Goal: Task Accomplishment & Management: Manage account settings

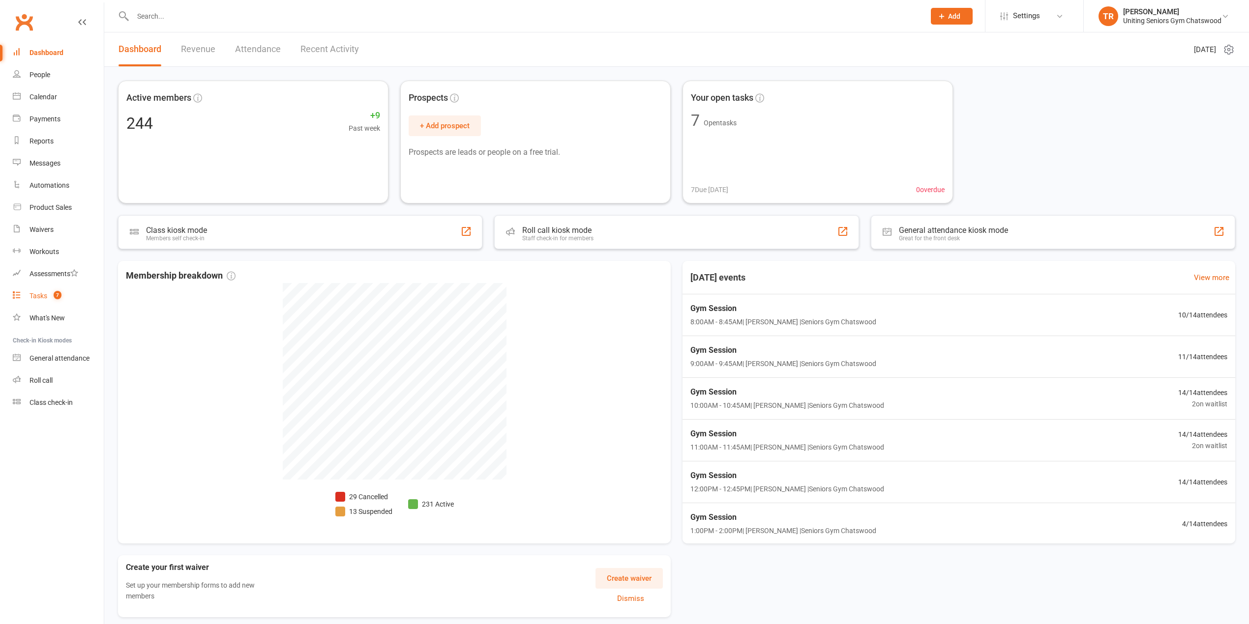
click at [61, 303] on link "Tasks 7" at bounding box center [58, 296] width 91 height 22
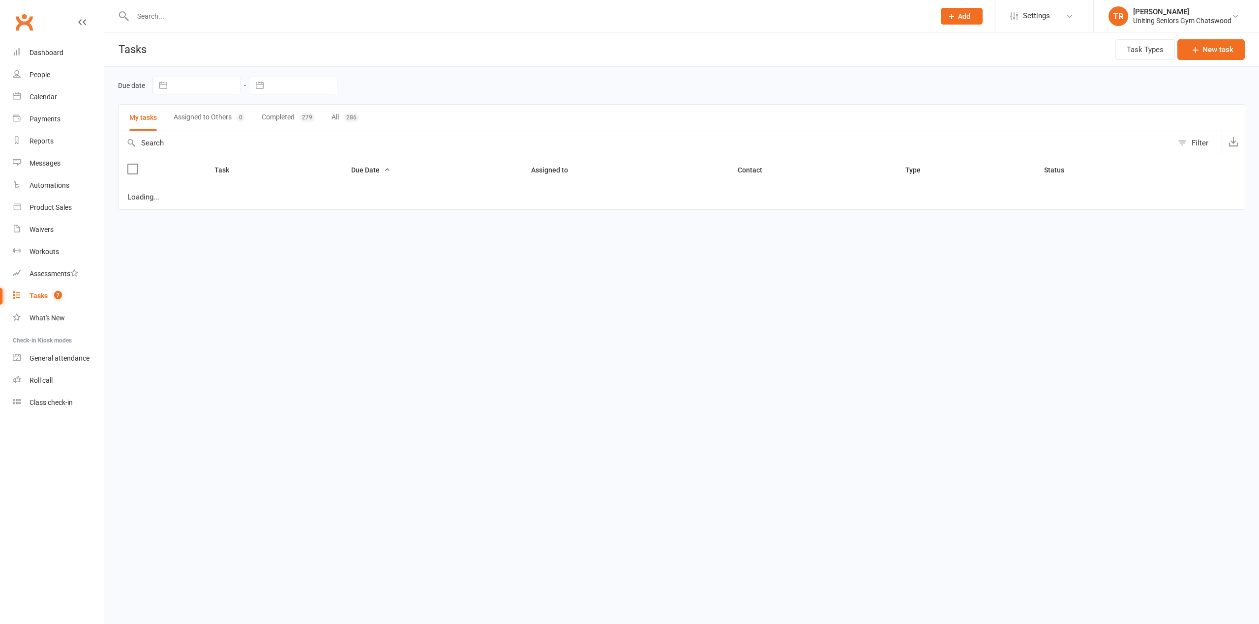
select select "started"
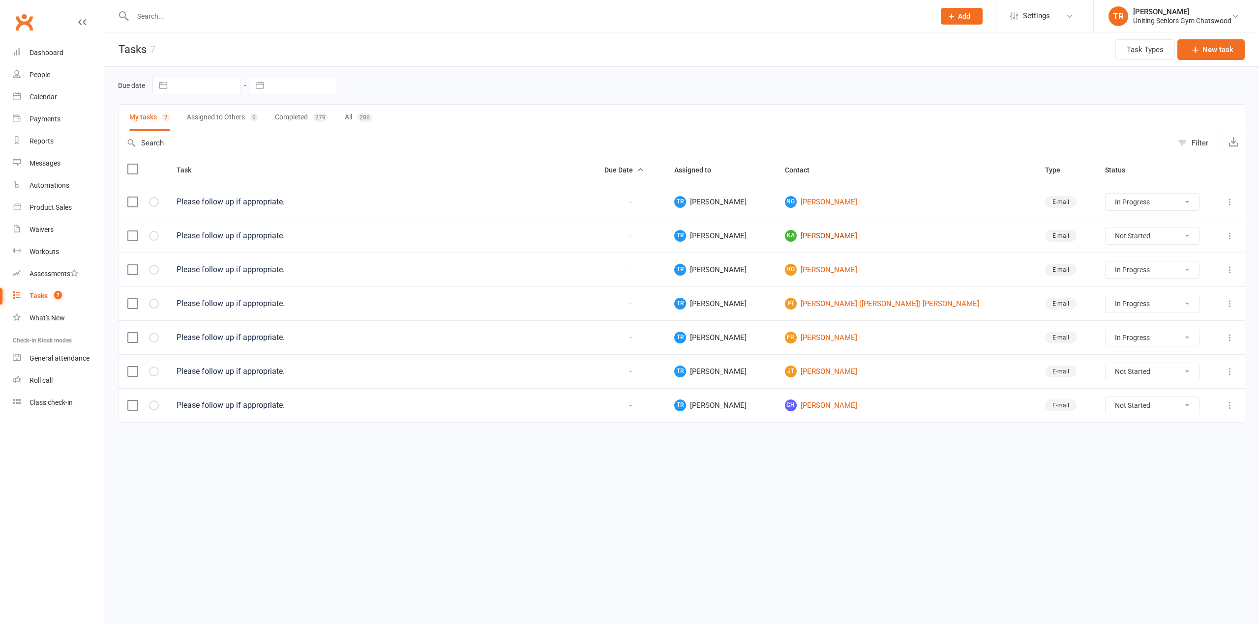
click at [860, 236] on link "KA [PERSON_NAME]" at bounding box center [906, 236] width 242 height 12
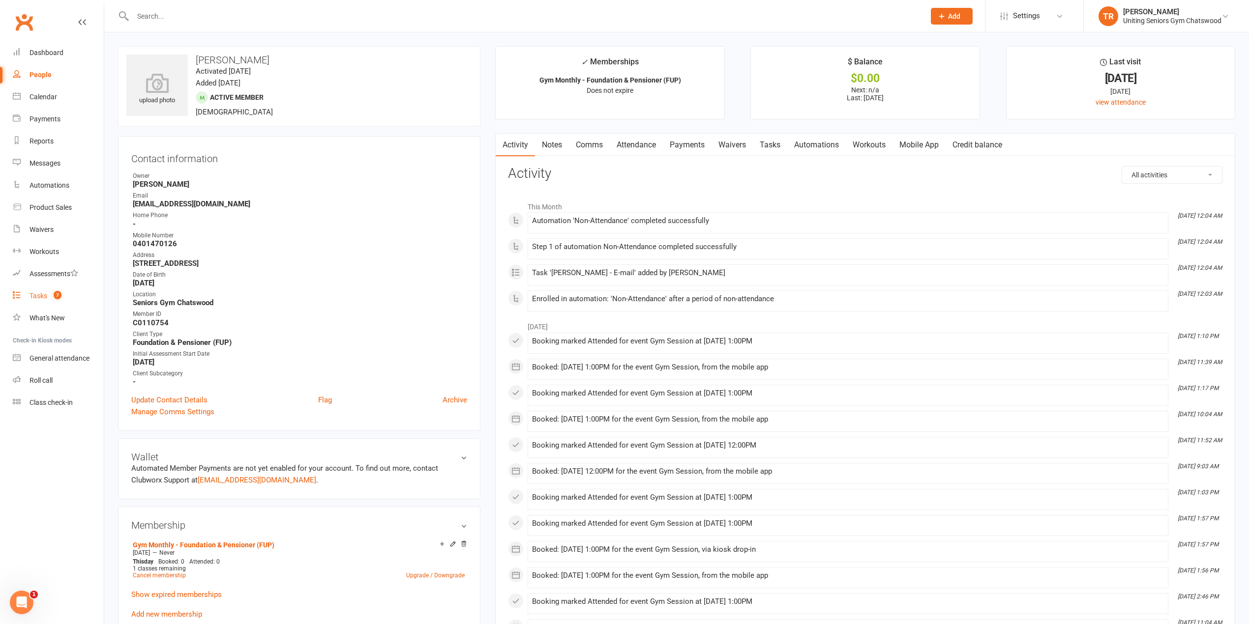
drag, startPoint x: 67, startPoint y: 294, endPoint x: 71, endPoint y: 299, distance: 7.4
click at [67, 296] on link "Tasks 7" at bounding box center [58, 296] width 91 height 22
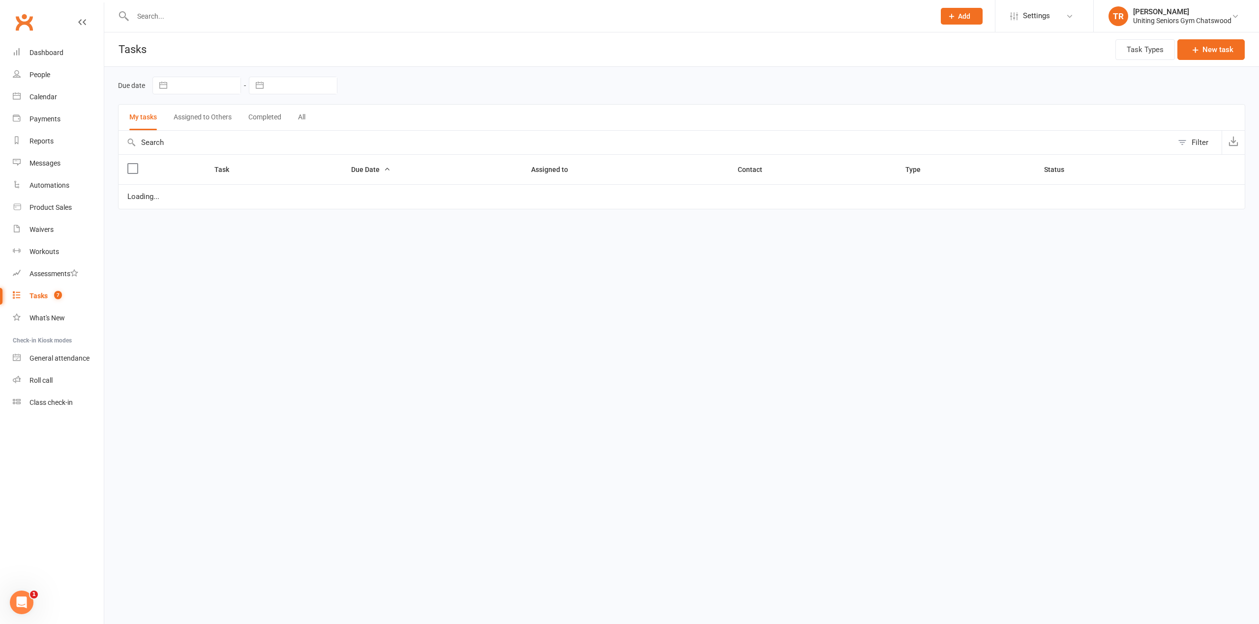
select select "started"
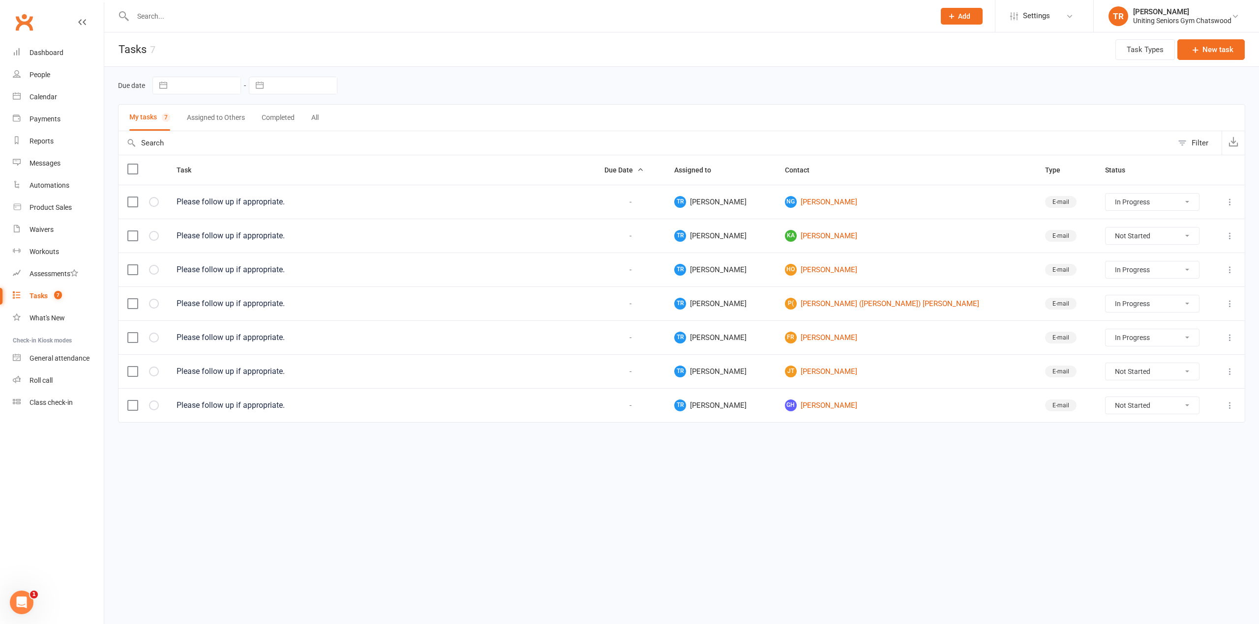
select select "started"
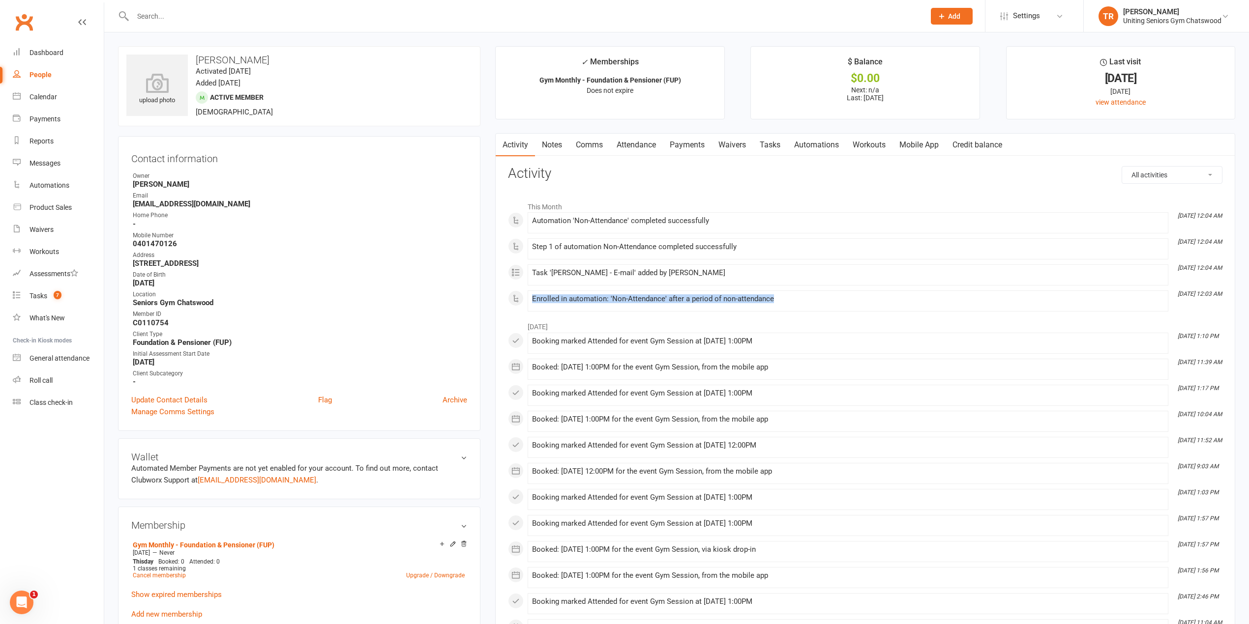
drag, startPoint x: 790, startPoint y: 297, endPoint x: 549, endPoint y: 301, distance: 240.5
click at [528, 301] on li "[DATE] 12:03 AM Enrolled in automation: 'Non-Attendance' after a period of non-…" at bounding box center [848, 301] width 641 height 21
drag, startPoint x: 794, startPoint y: 301, endPoint x: 801, endPoint y: 301, distance: 7.9
click at [795, 301] on div "Enrolled in automation: 'Non-Attendance' after a period of non-attendance" at bounding box center [848, 299] width 632 height 8
click at [809, 307] on div "Enrolled in automation: 'Non-Attendance' after a period of non-attendance" at bounding box center [848, 301] width 632 height 12
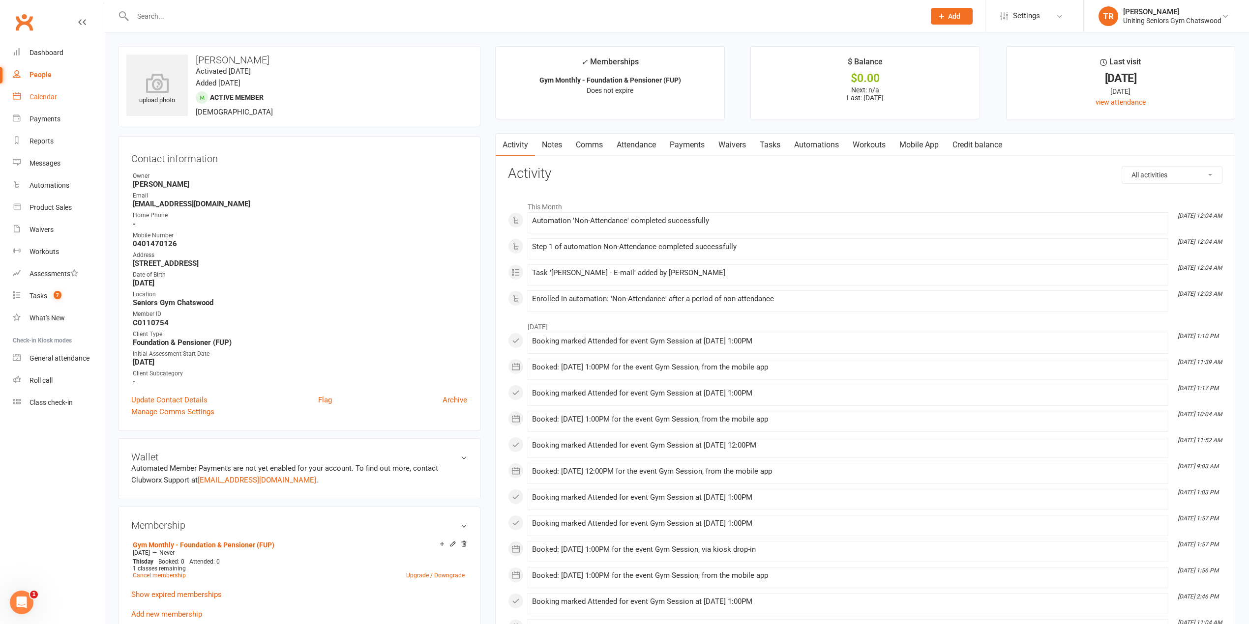
click at [56, 94] on div "Calendar" at bounding box center [44, 97] width 28 height 8
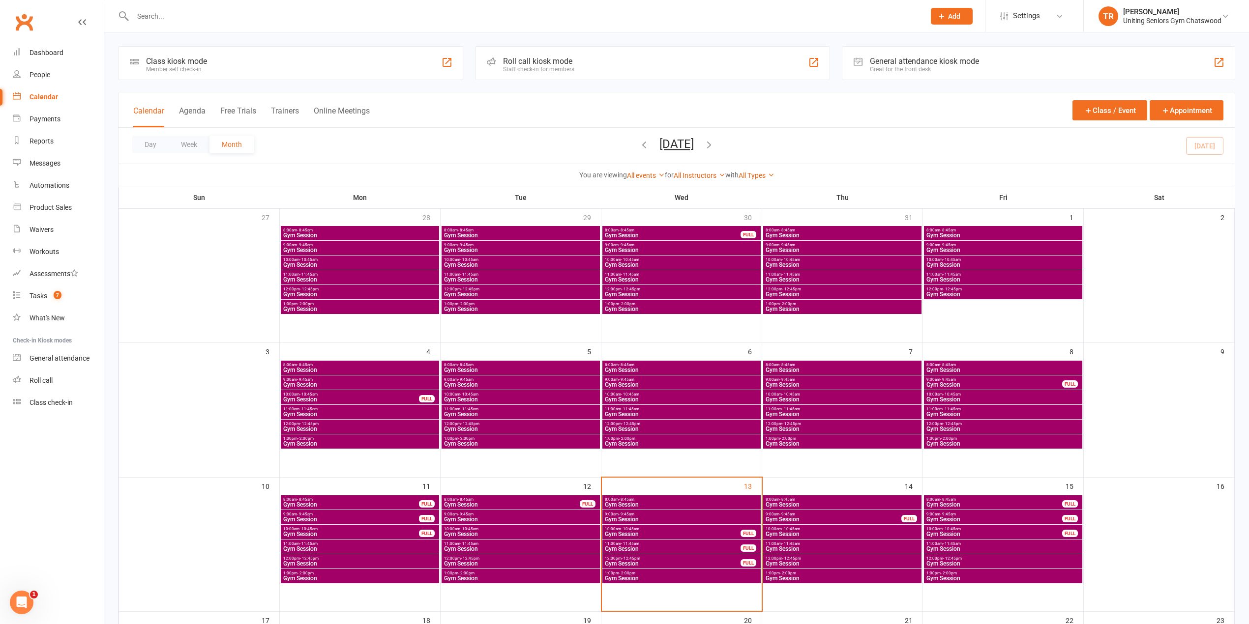
drag, startPoint x: 638, startPoint y: 442, endPoint x: 642, endPoint y: 439, distance: 5.1
click at [638, 442] on span "Gym Session" at bounding box center [681, 444] width 154 height 6
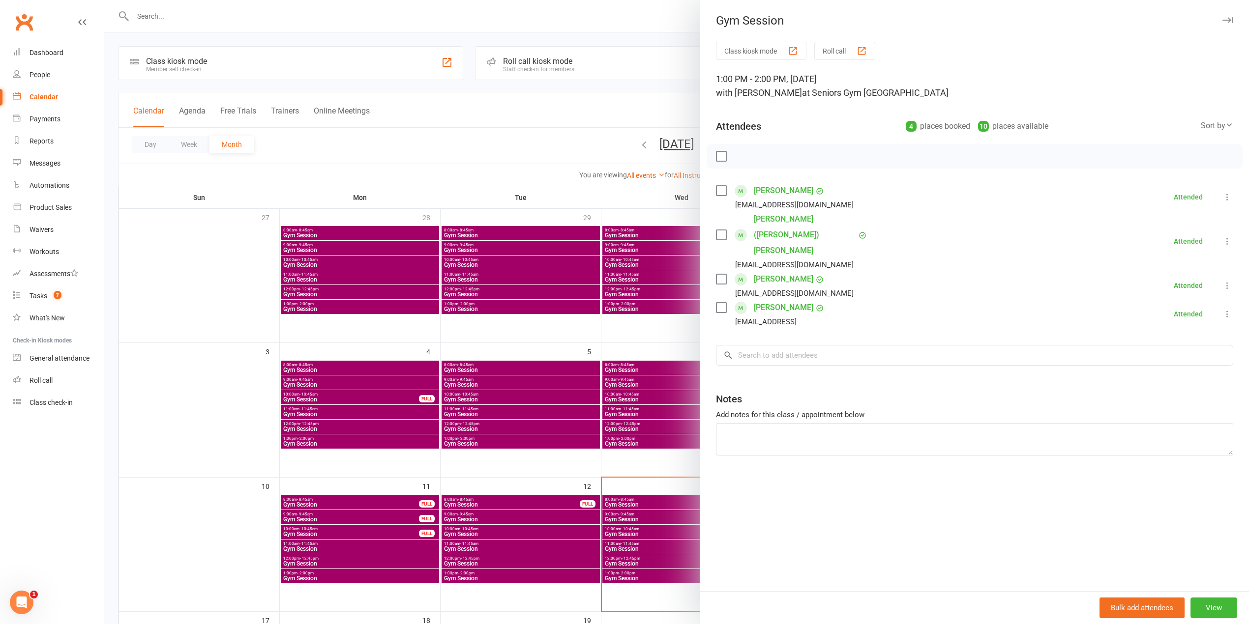
click at [424, 111] on div at bounding box center [676, 312] width 1145 height 624
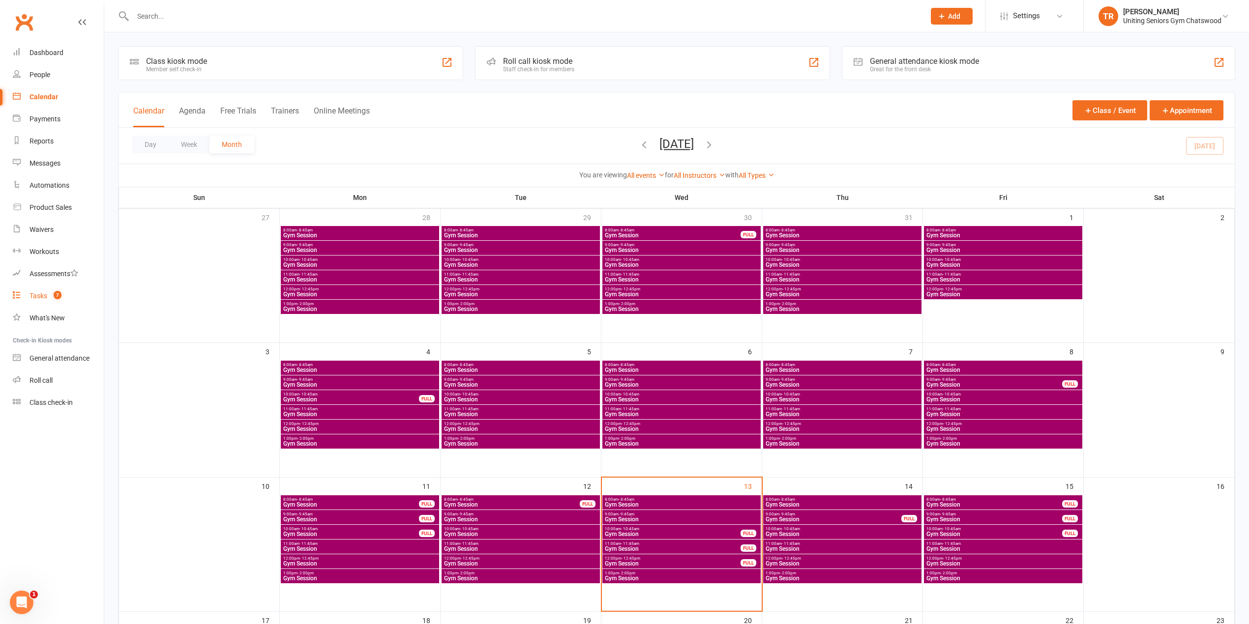
click at [34, 294] on div "Tasks" at bounding box center [39, 296] width 18 height 8
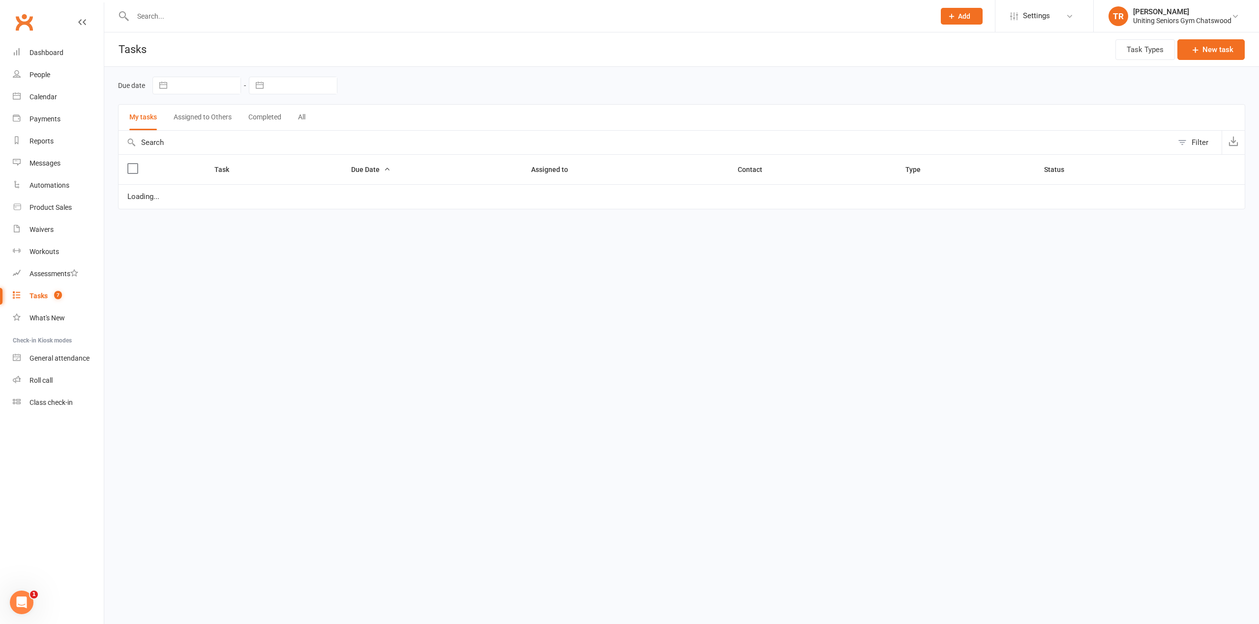
select select "started"
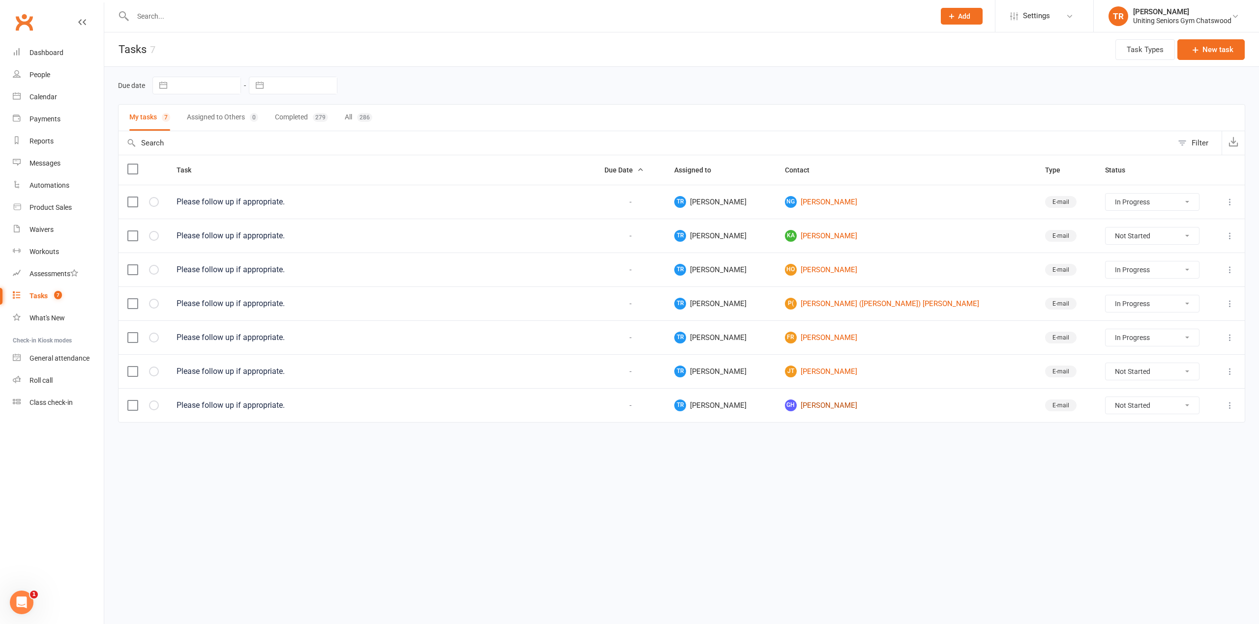
click at [841, 412] on link "GH [PERSON_NAME]" at bounding box center [906, 406] width 242 height 12
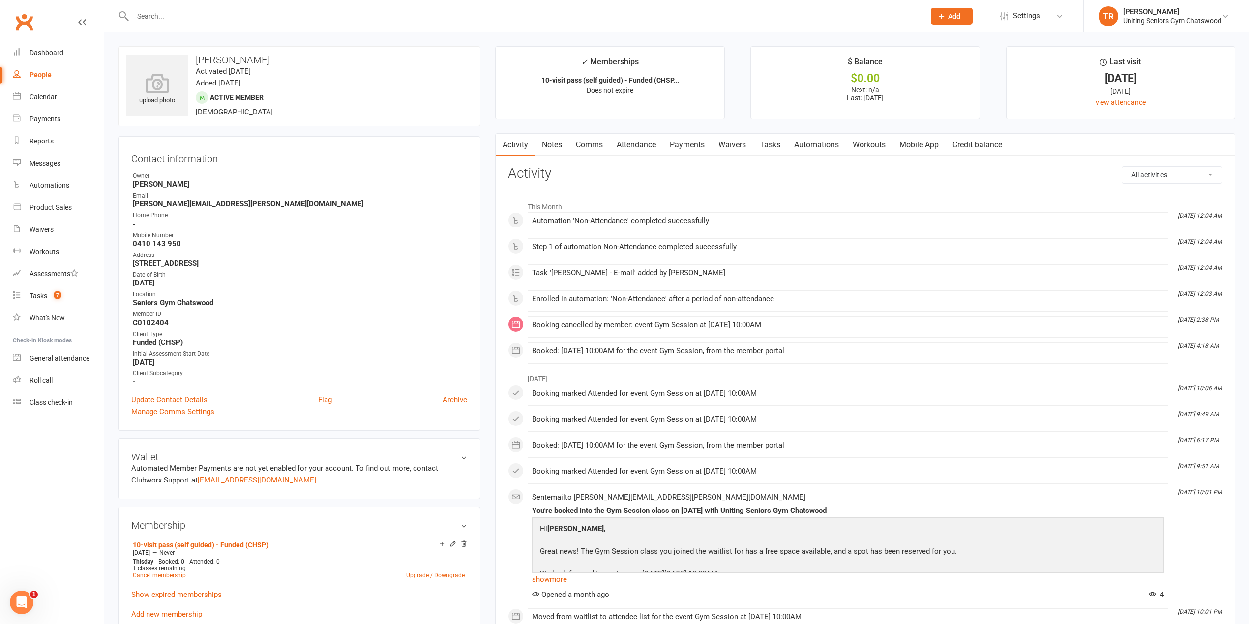
drag, startPoint x: 533, startPoint y: 354, endPoint x: 816, endPoint y: 354, distance: 282.7
click at [816, 354] on div "Booked: [DATE] 10:00AM for the event Gym Session, from the member portal" at bounding box center [848, 351] width 632 height 8
drag, startPoint x: 798, startPoint y: 325, endPoint x: 777, endPoint y: 325, distance: 21.1
click at [536, 325] on div "Booking cancelled by member: event Gym Session at [DATE] 10:00AM" at bounding box center [848, 325] width 632 height 8
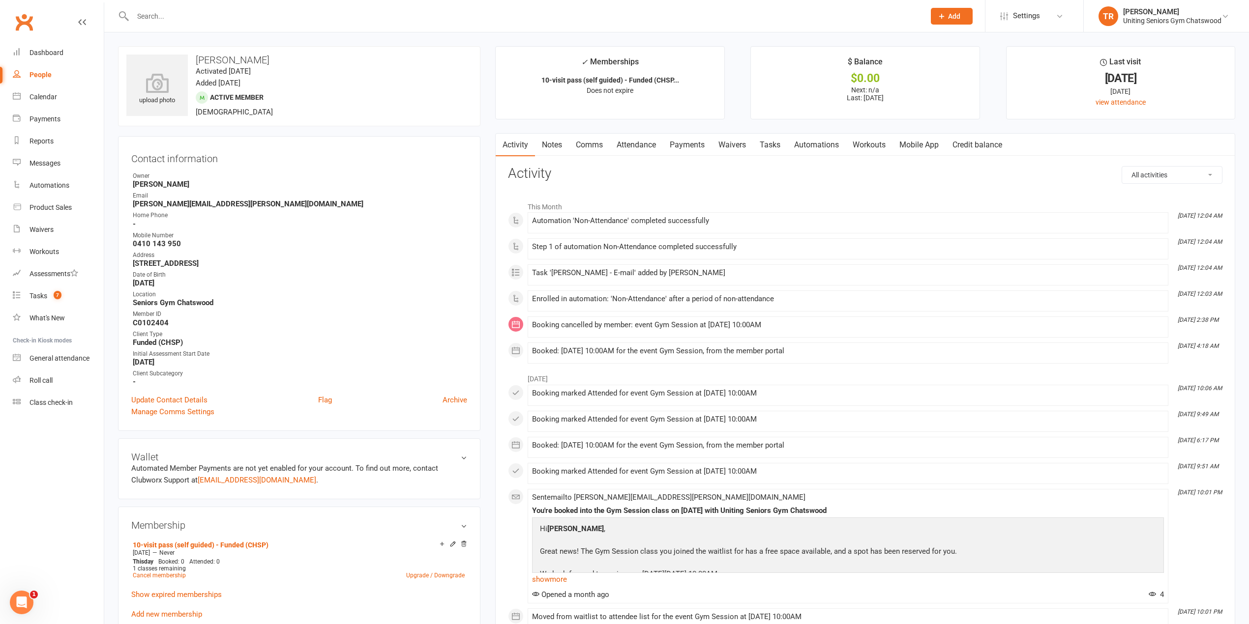
drag, startPoint x: 799, startPoint y: 325, endPoint x: 443, endPoint y: 430, distance: 371.5
click at [799, 325] on div "Booking cancelled by member: event Gym Session at [DATE] 10:00AM" at bounding box center [848, 325] width 632 height 8
click at [44, 289] on link "Tasks 7" at bounding box center [58, 296] width 91 height 22
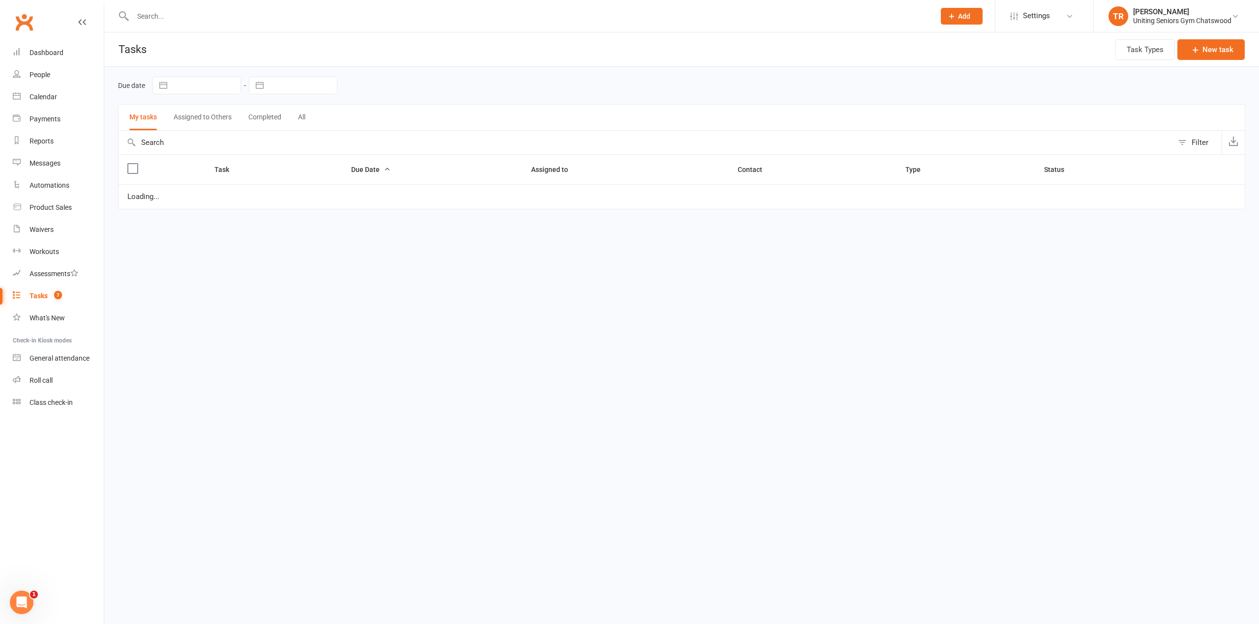
select select "started"
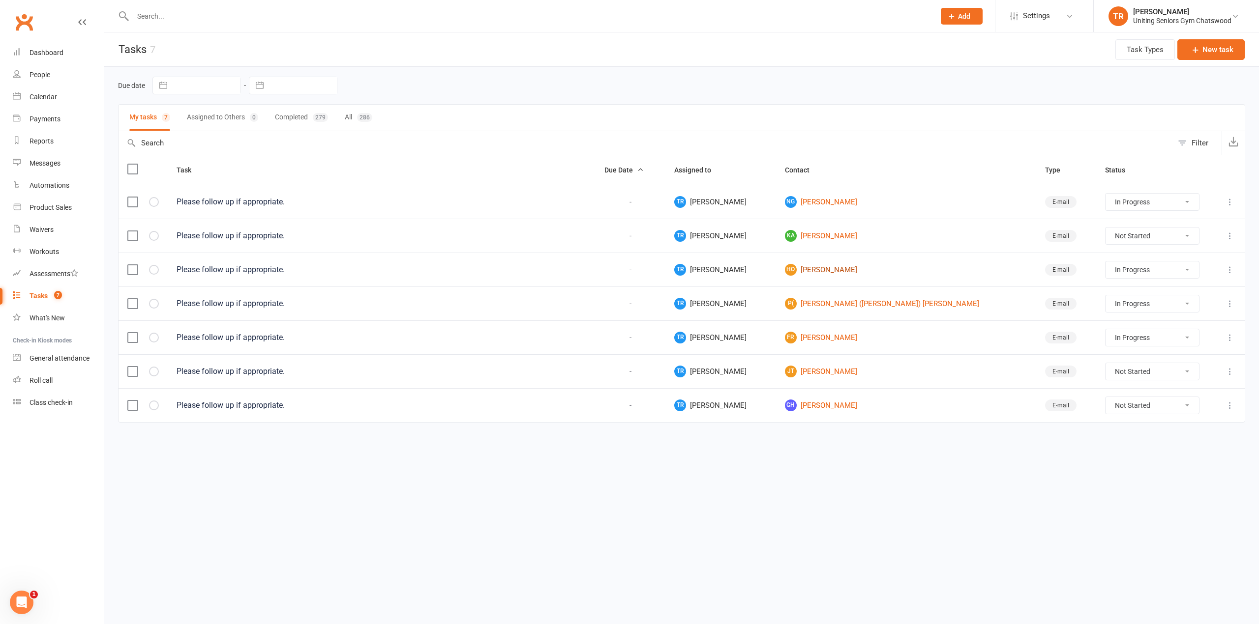
click at [837, 274] on link "HO [PERSON_NAME]" at bounding box center [906, 270] width 242 height 12
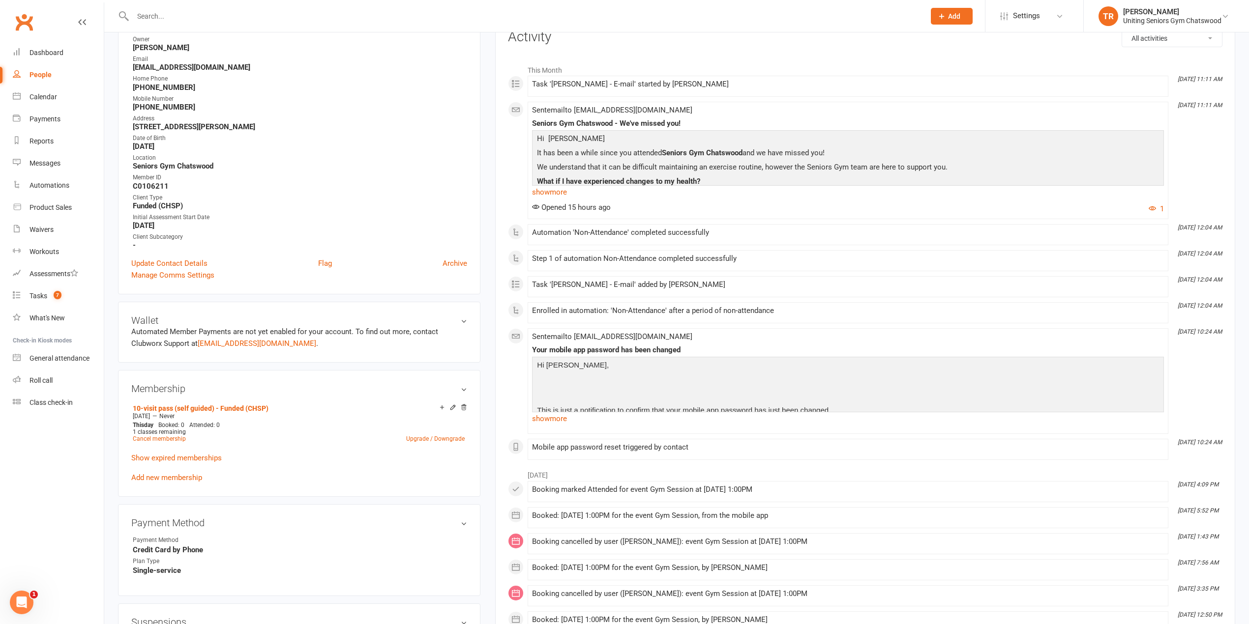
scroll to position [65, 0]
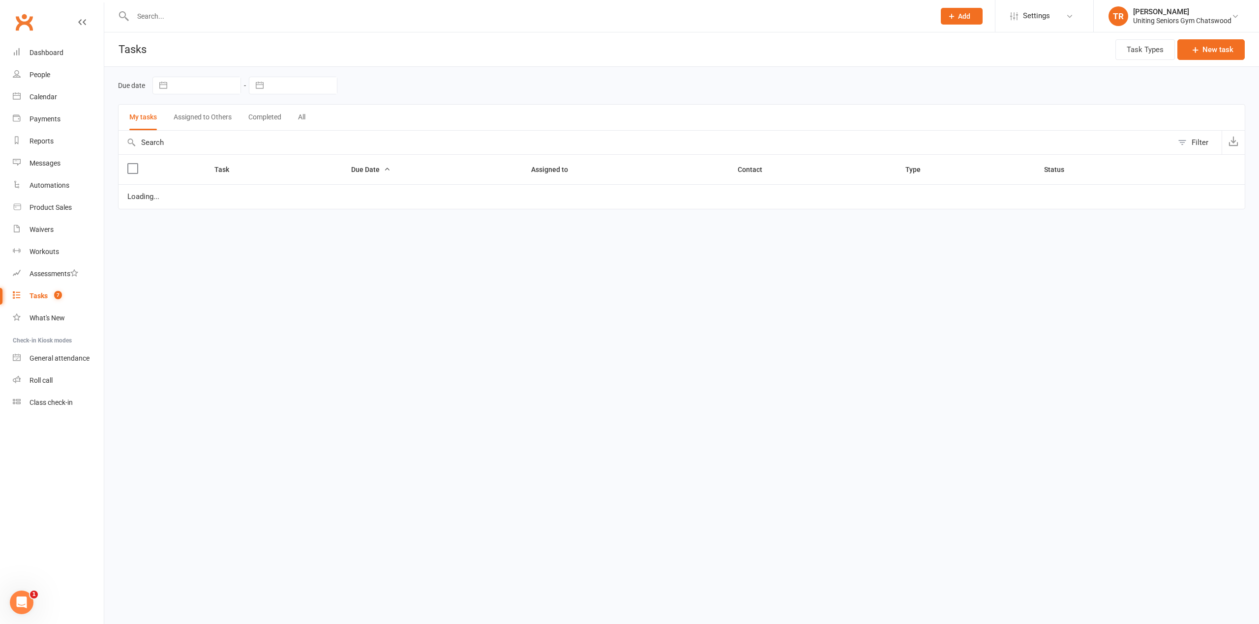
select select "started"
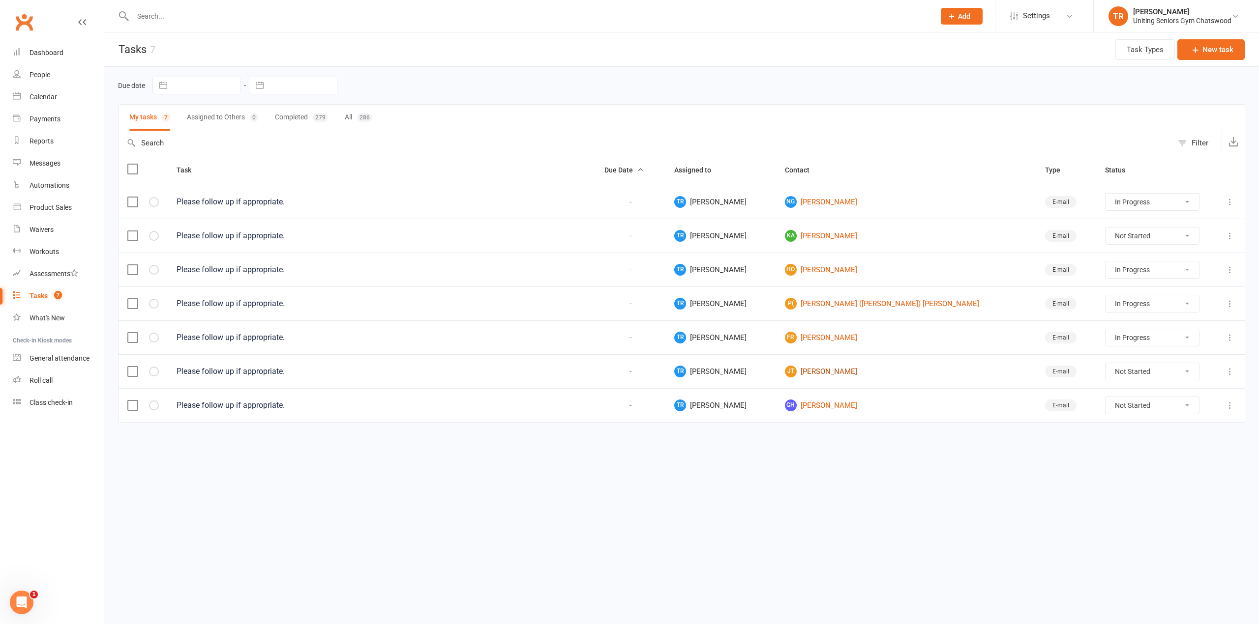
click at [839, 375] on link "[PERSON_NAME] [PERSON_NAME]" at bounding box center [906, 372] width 242 height 12
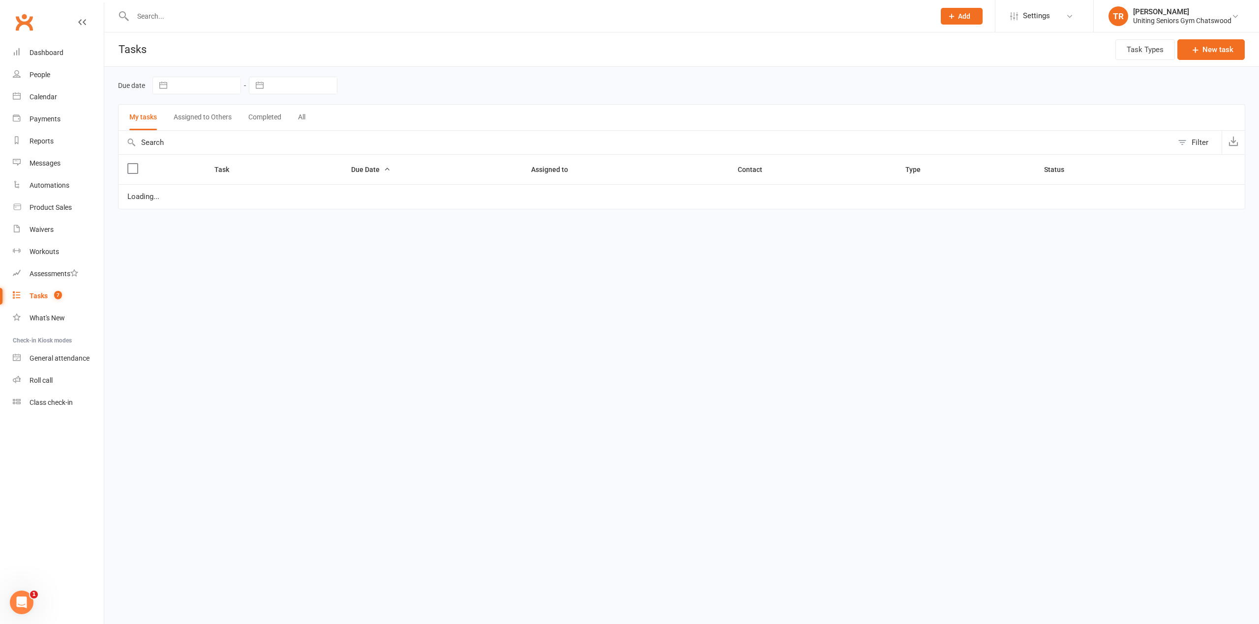
select select "started"
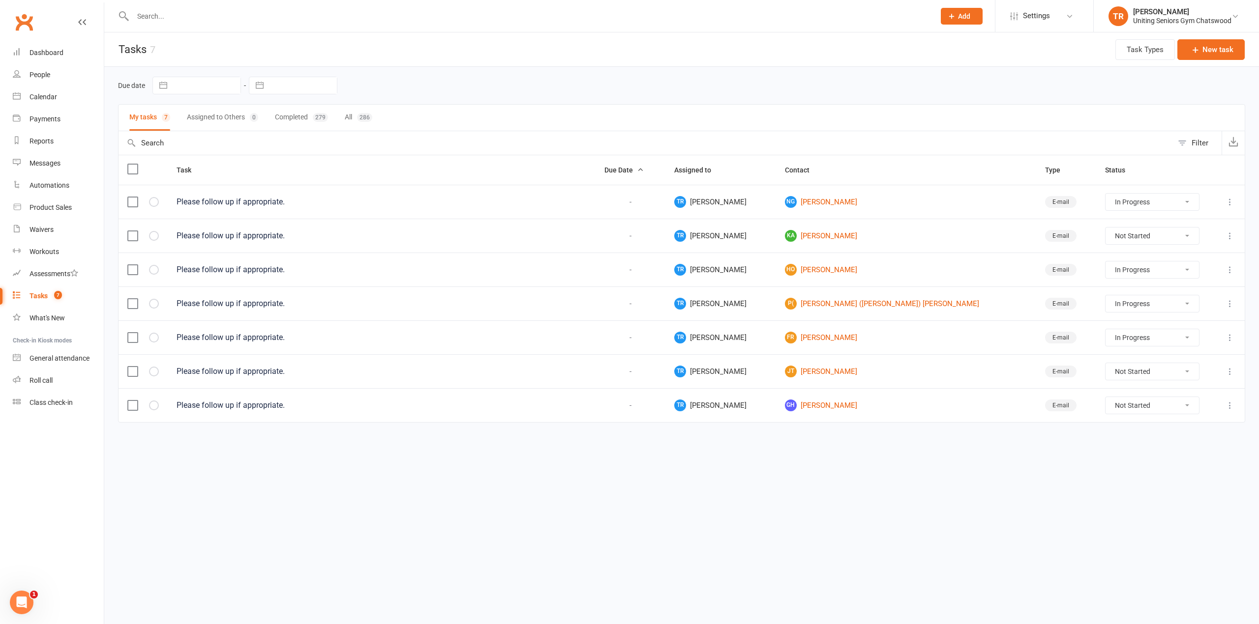
drag, startPoint x: 1128, startPoint y: 376, endPoint x: 1126, endPoint y: 382, distance: 5.8
click at [1128, 376] on select "Not Started In Progress Waiting Complete" at bounding box center [1151, 371] width 93 height 17
click at [1105, 367] on select "Not Started In Progress Waiting Complete" at bounding box center [1151, 371] width 93 height 17
select select "unstarted"
select select "started"
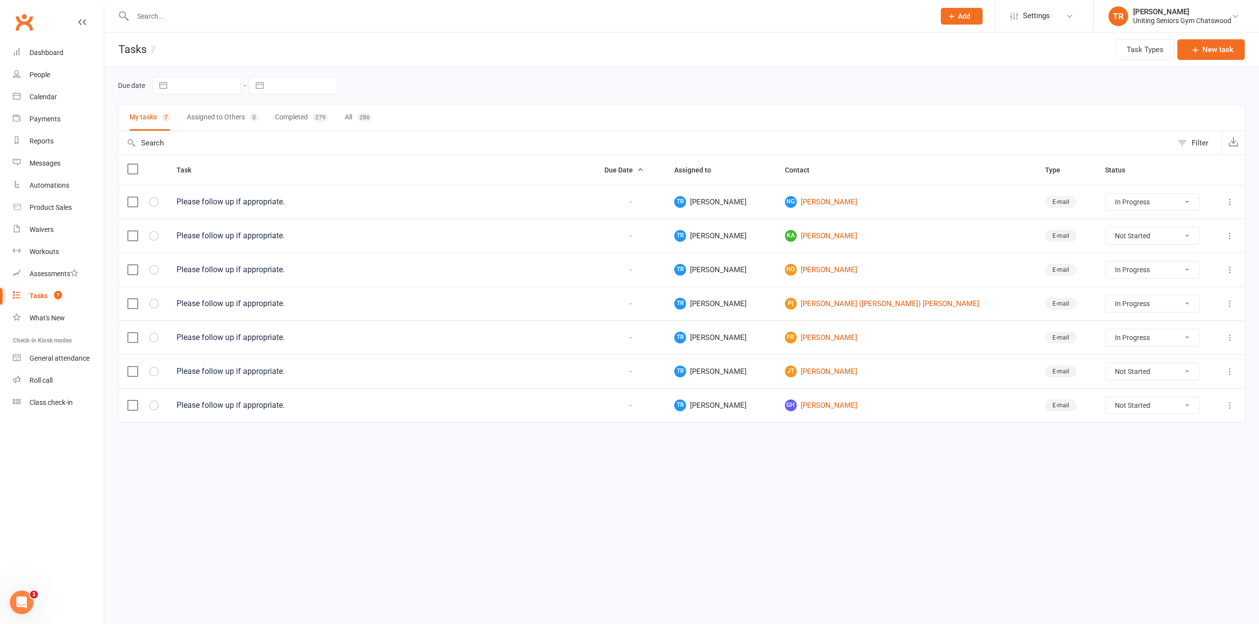
select select "started"
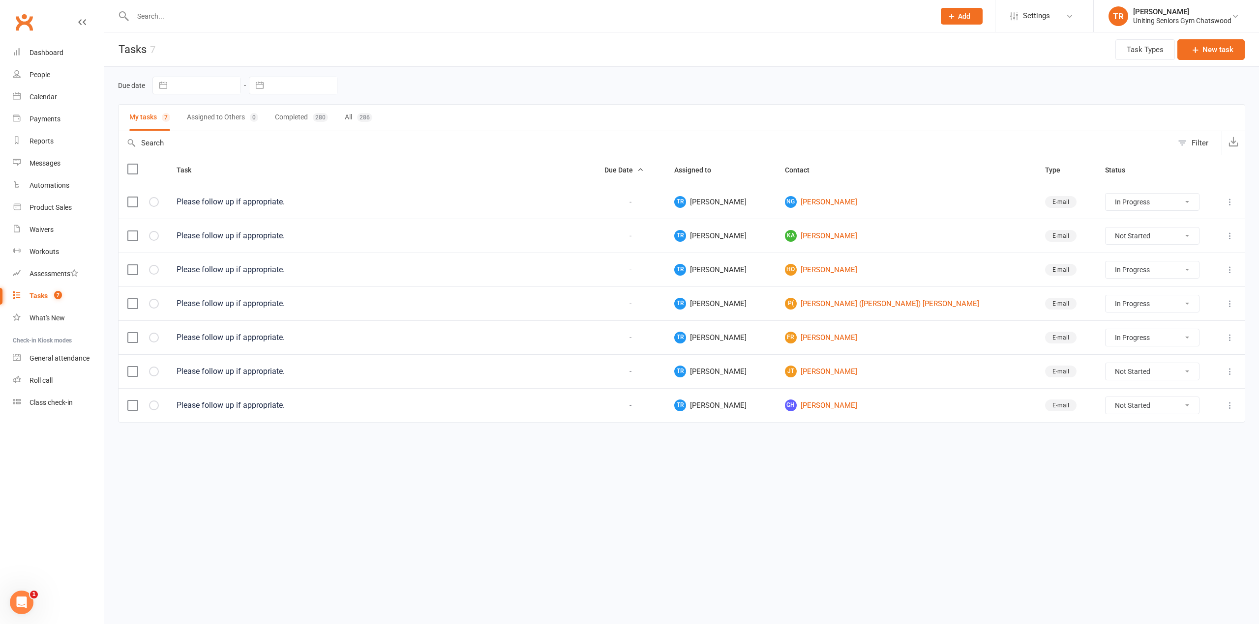
select select "started"
click at [844, 344] on link "FR [PERSON_NAME]" at bounding box center [906, 338] width 242 height 12
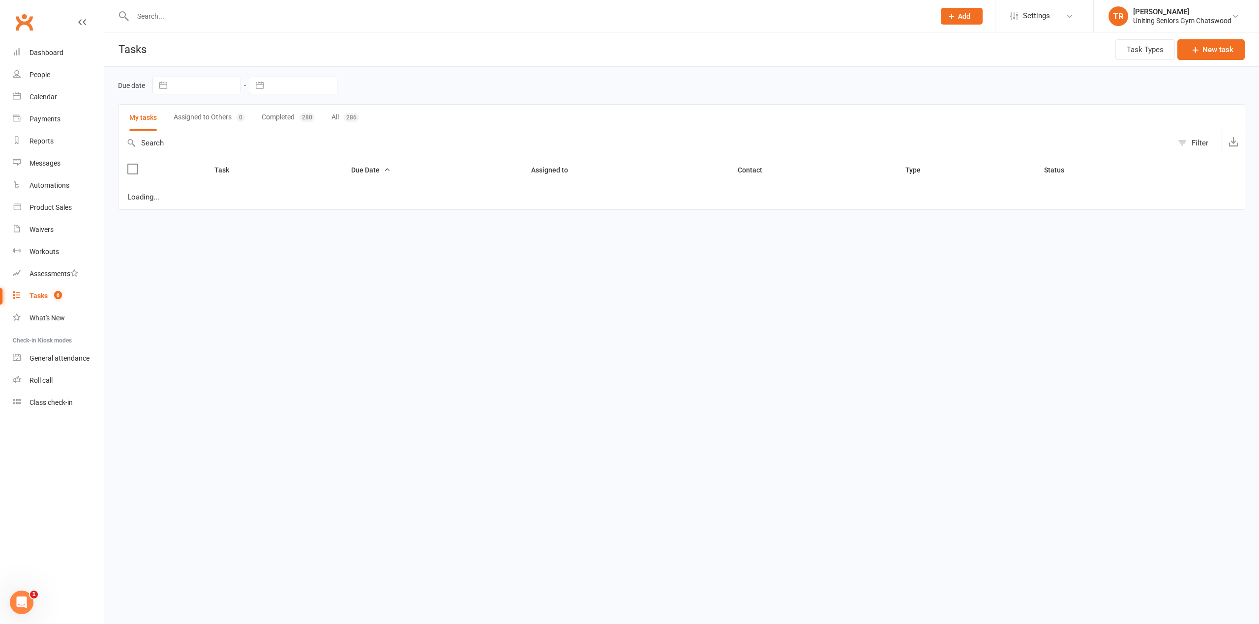
select select "started"
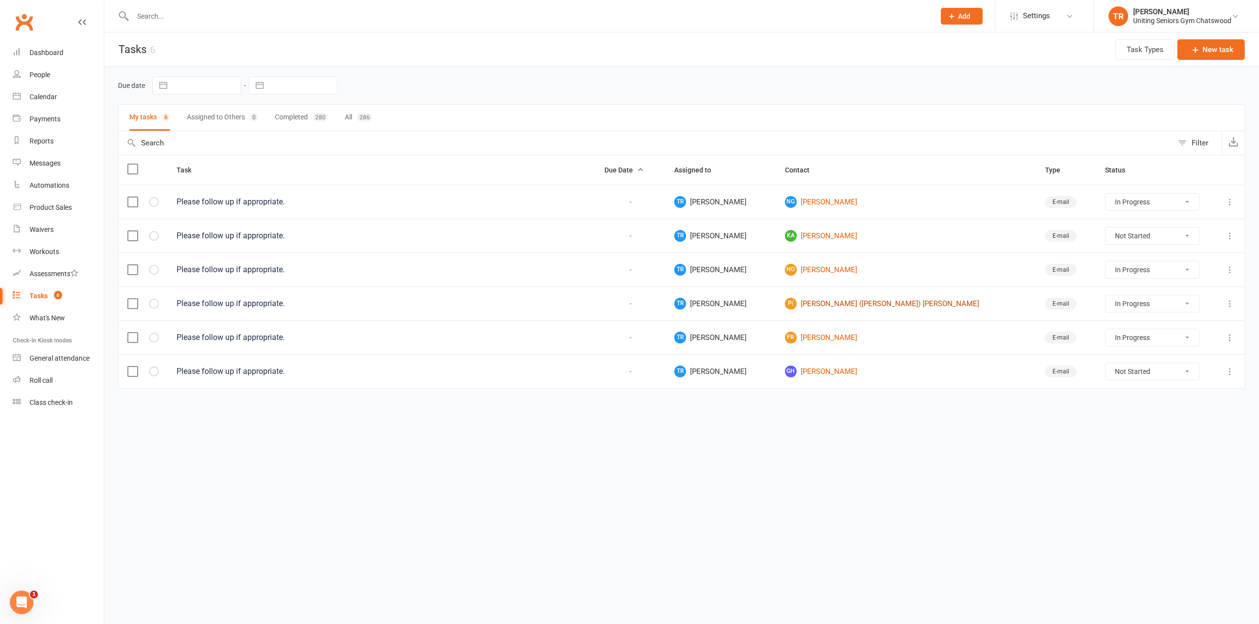
click at [875, 307] on link "P( [PERSON_NAME] ([PERSON_NAME]) [PERSON_NAME]" at bounding box center [906, 304] width 242 height 12
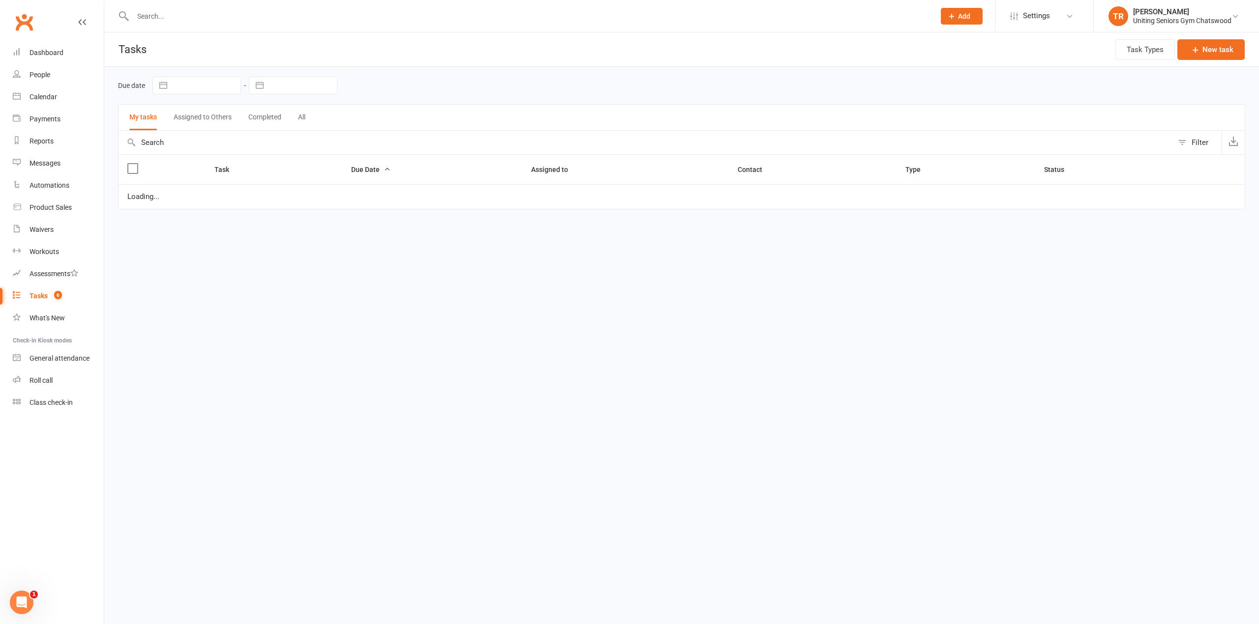
select select "started"
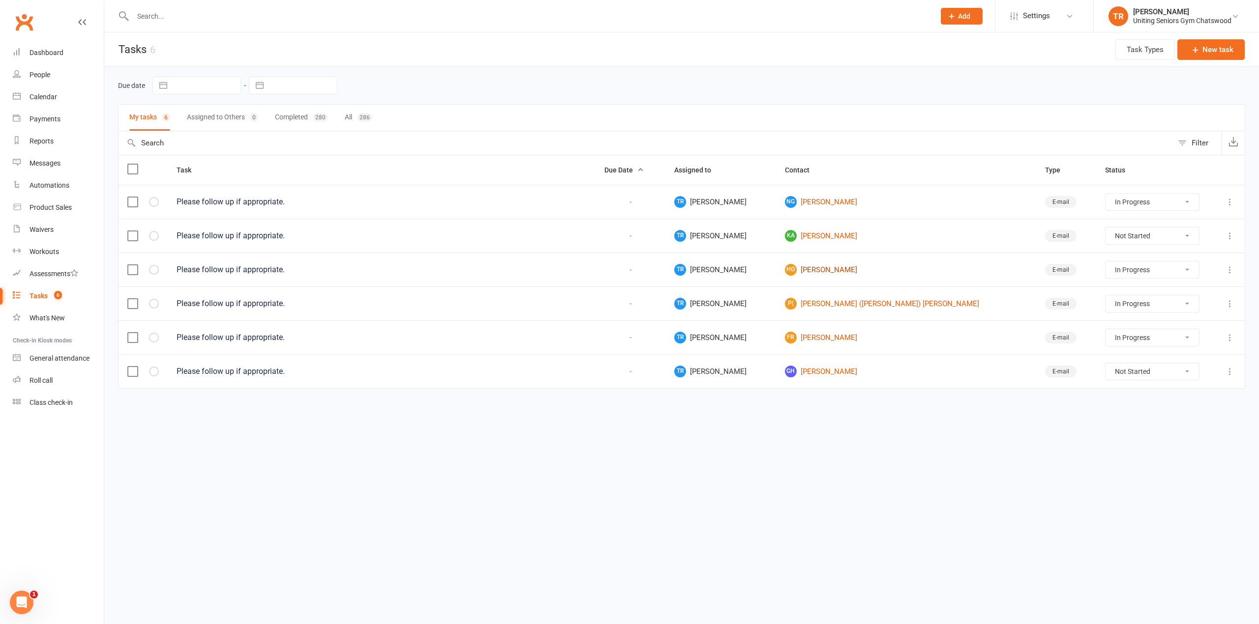
click at [862, 269] on link "HO [PERSON_NAME]" at bounding box center [906, 270] width 242 height 12
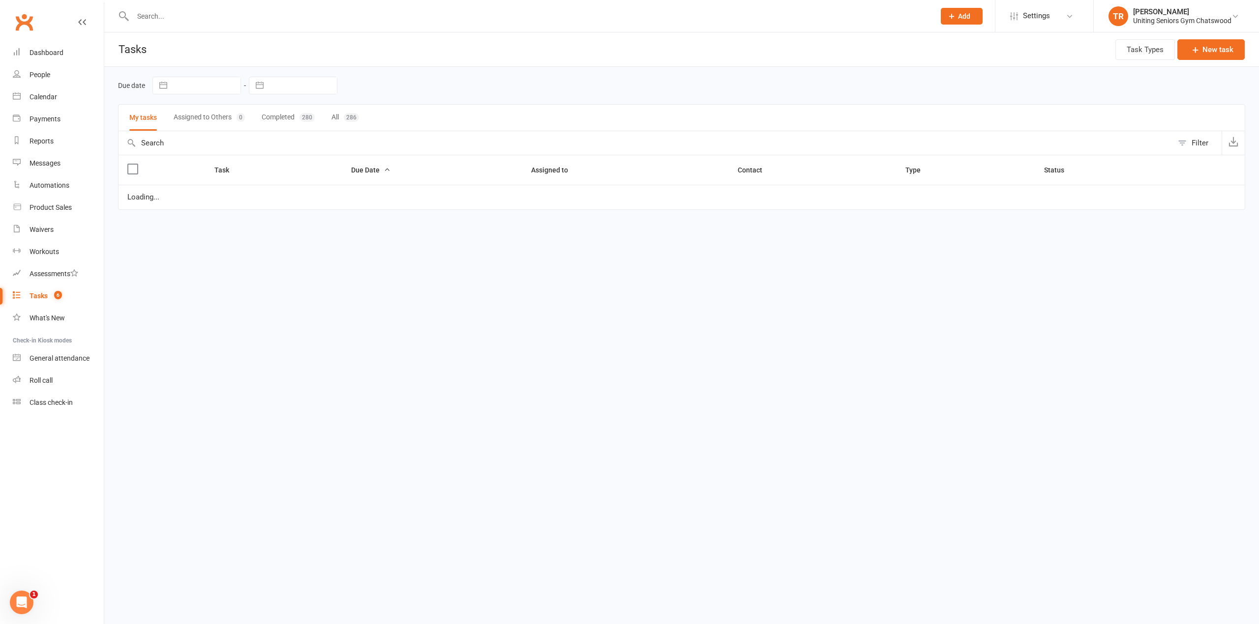
select select "started"
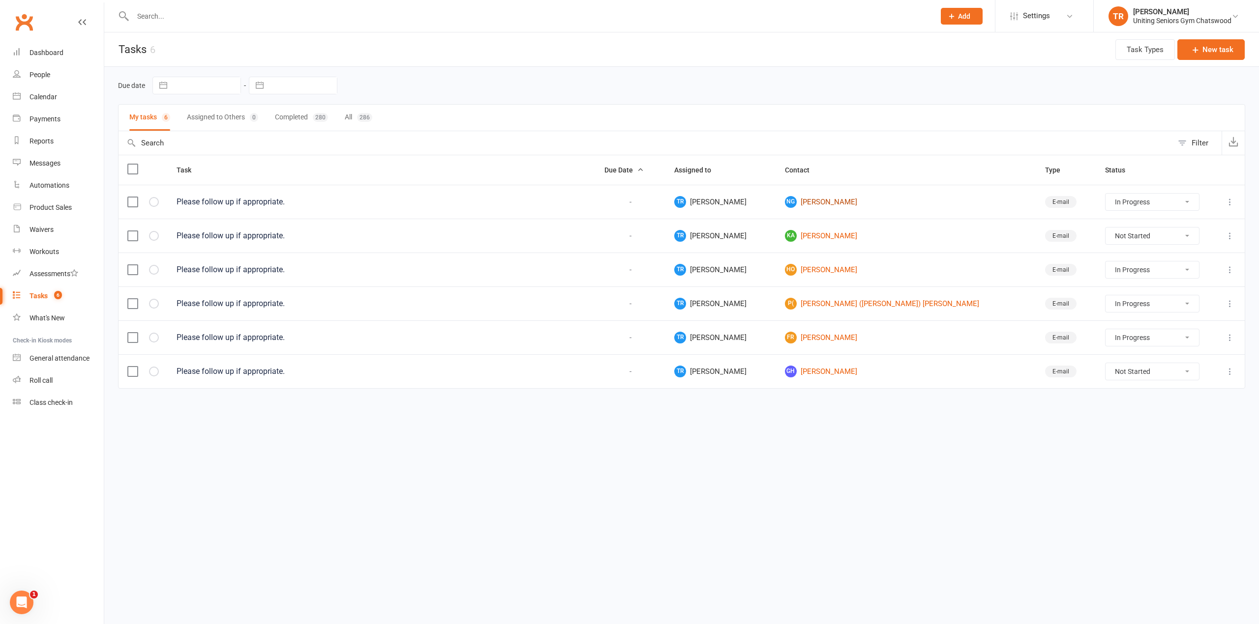
click at [836, 204] on link "NG [PERSON_NAME]" at bounding box center [906, 202] width 242 height 12
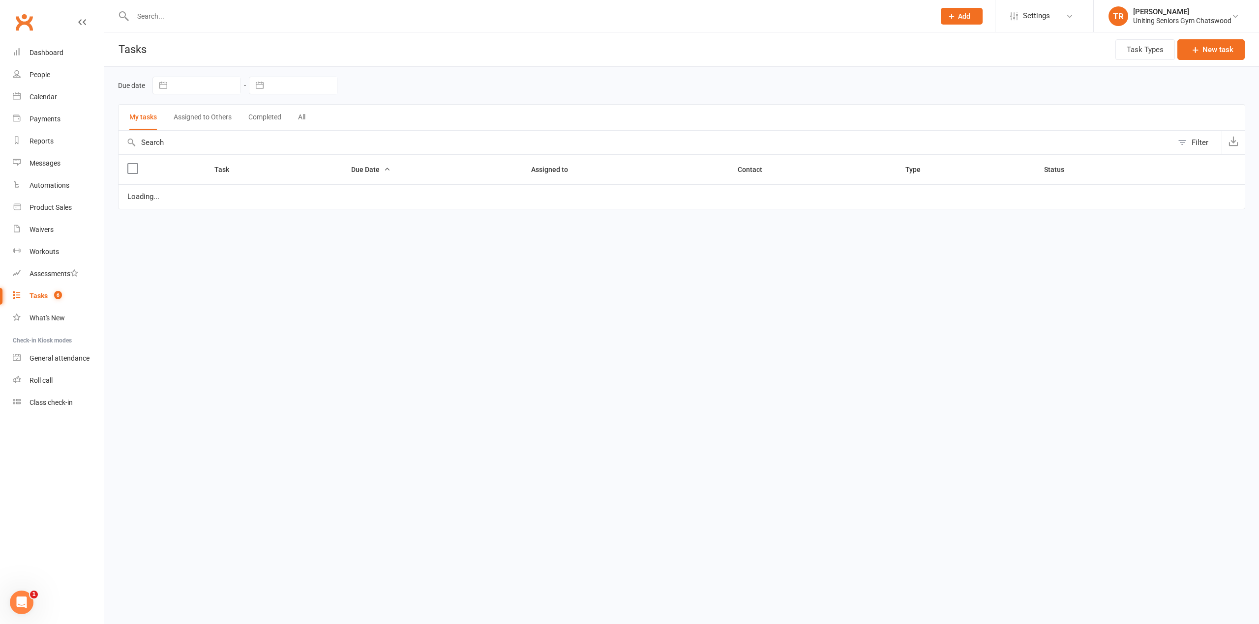
select select "started"
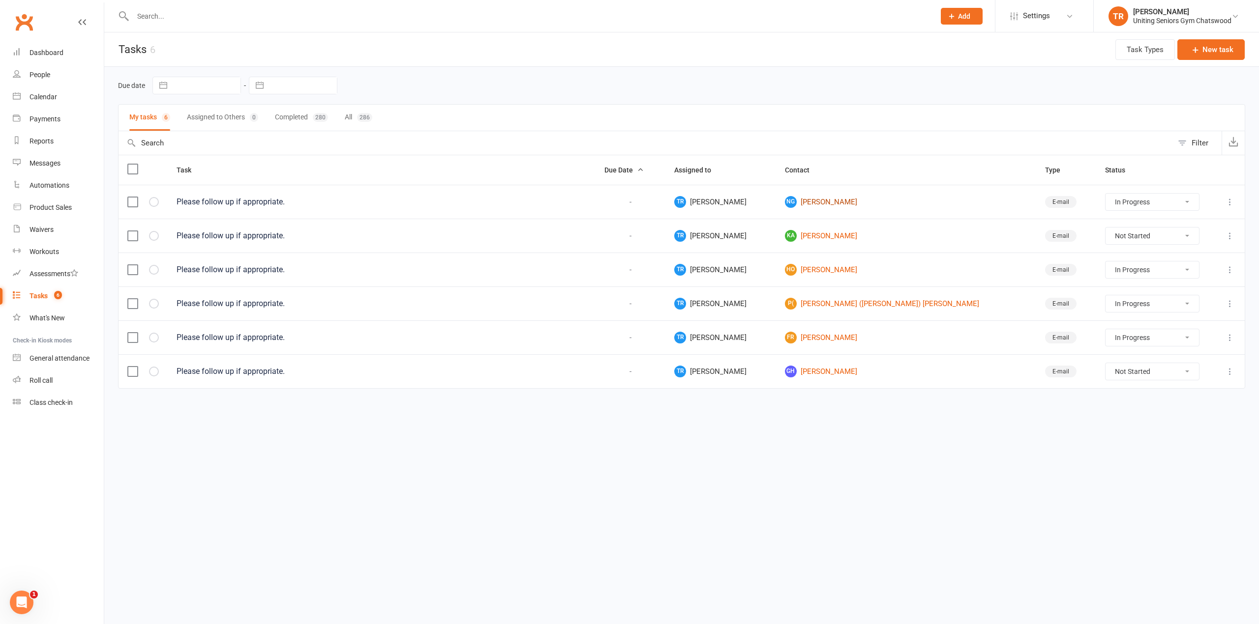
click at [835, 205] on link "NG [PERSON_NAME]" at bounding box center [906, 202] width 242 height 12
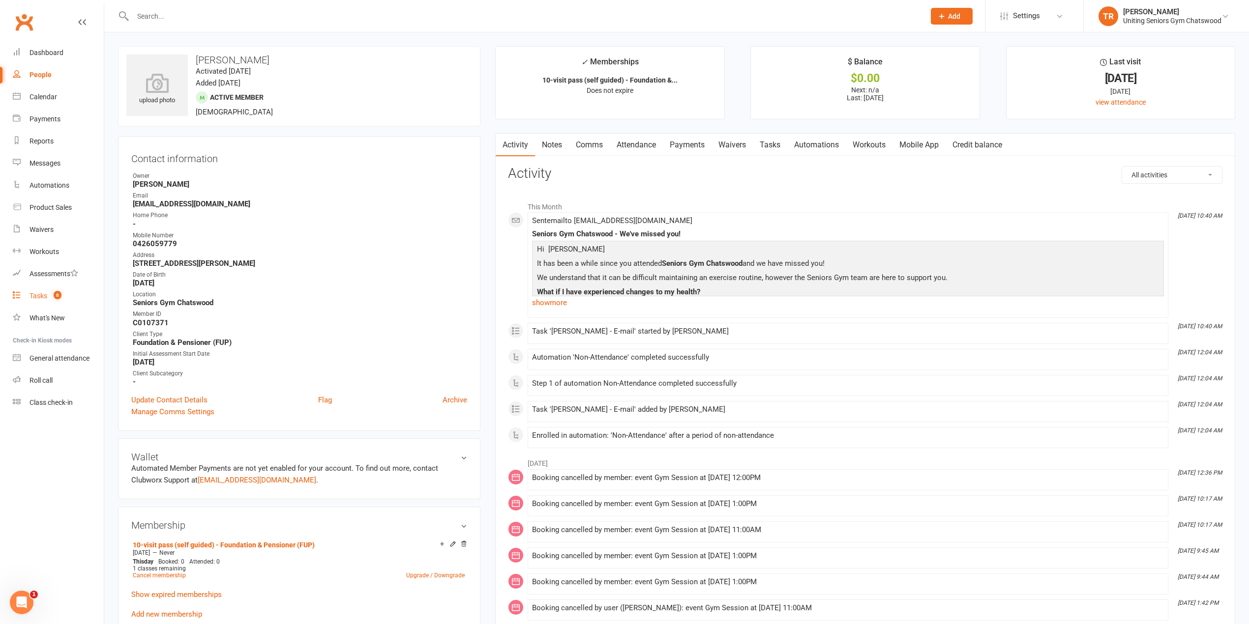
click at [58, 296] on span "6" at bounding box center [58, 295] width 8 height 8
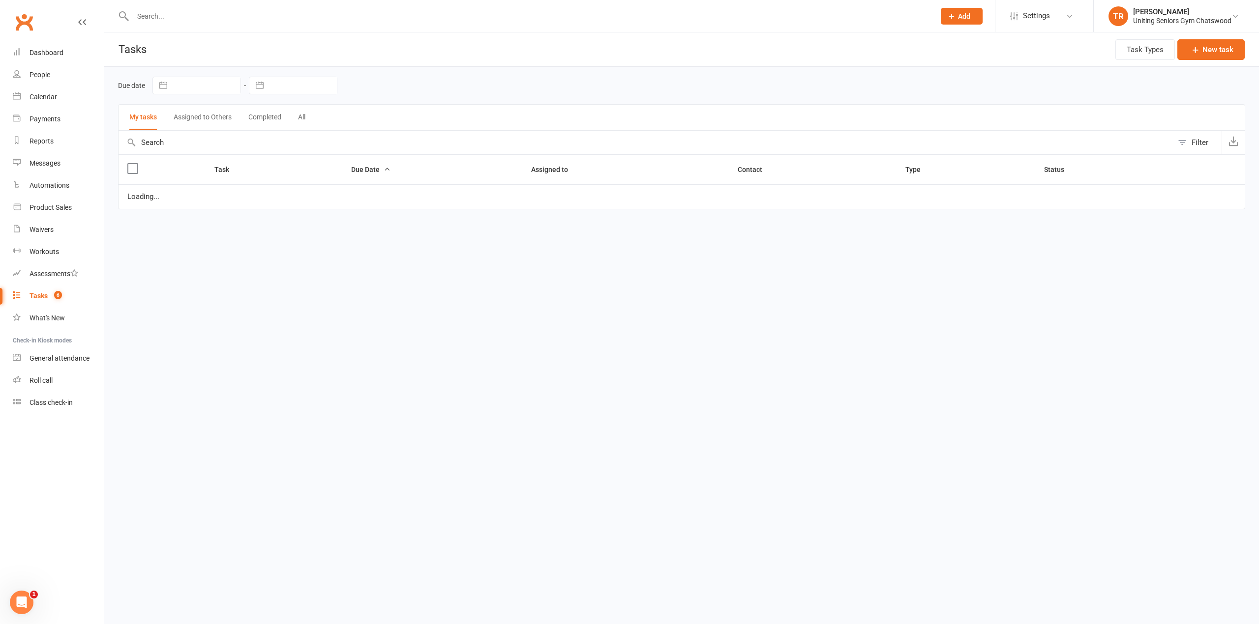
select select "started"
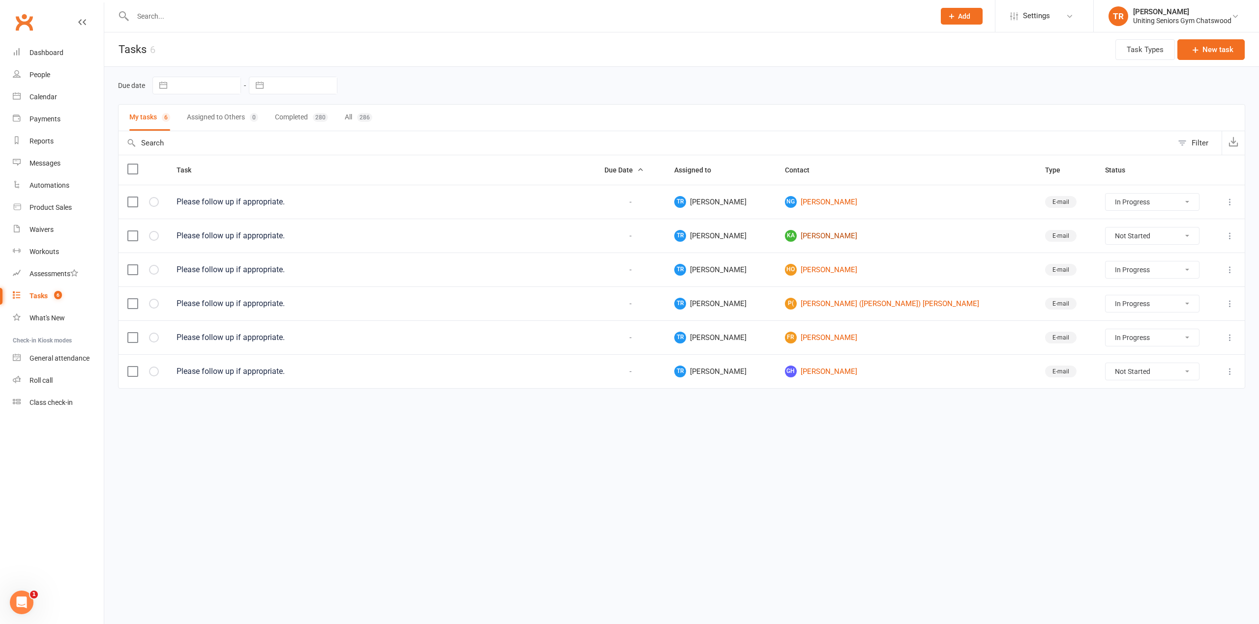
click at [865, 238] on link "KA [PERSON_NAME]" at bounding box center [906, 236] width 242 height 12
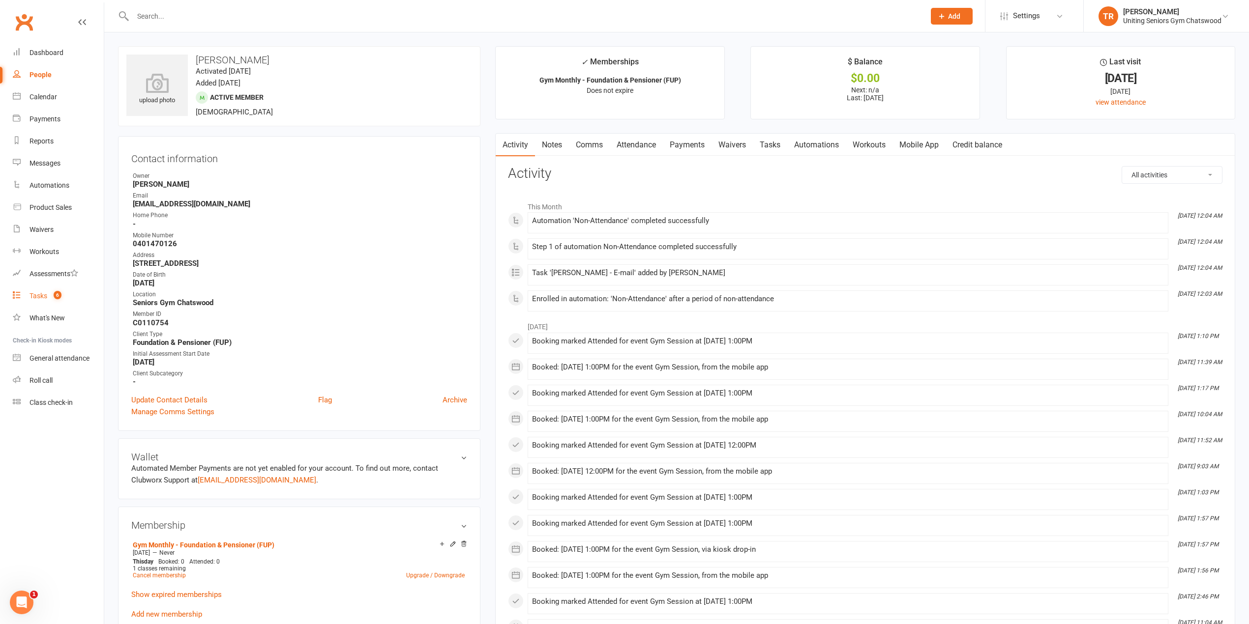
click at [38, 296] on div "Tasks" at bounding box center [39, 296] width 18 height 8
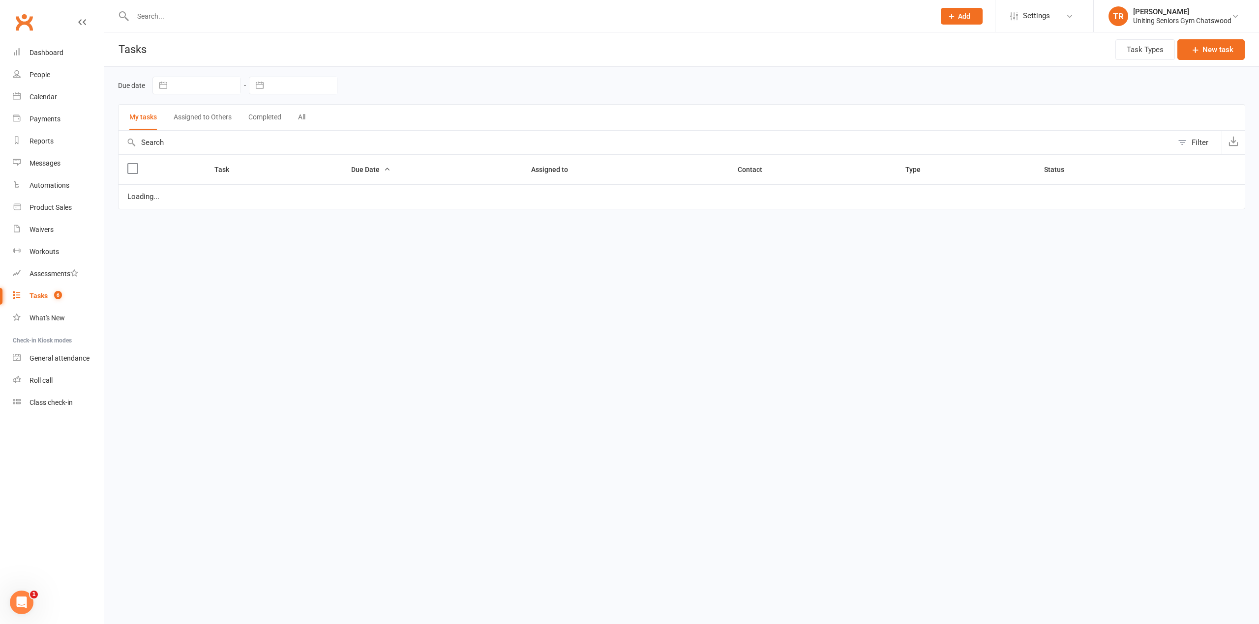
select select "started"
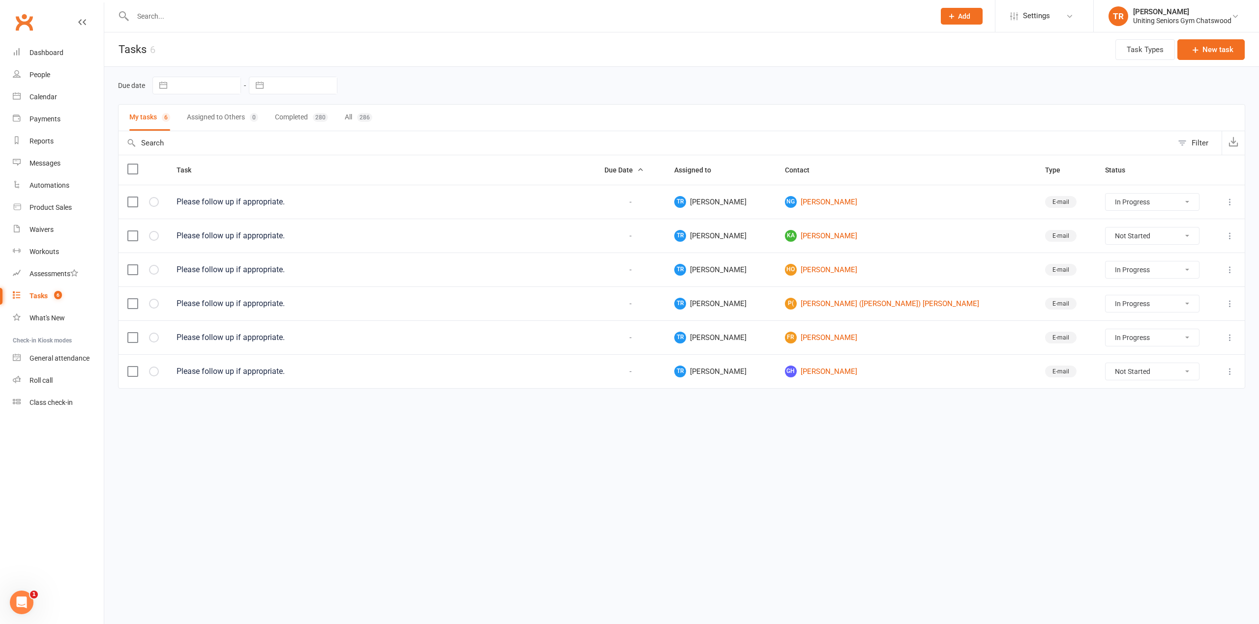
click at [1149, 239] on select "Not Started In Progress Waiting Complete" at bounding box center [1151, 236] width 93 height 17
click at [1105, 230] on select "Not Started In Progress Waiting Complete" at bounding box center [1151, 236] width 93 height 17
select select "unstarted"
select select "started"
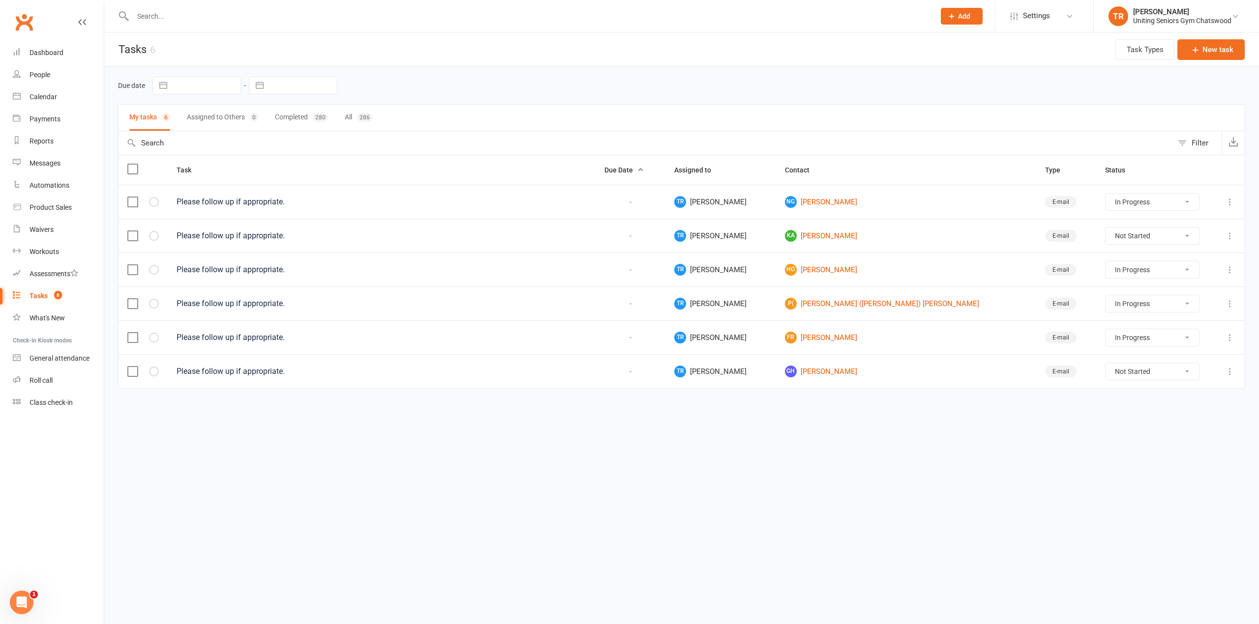
select select "started"
click at [862, 238] on link "HO [PERSON_NAME]" at bounding box center [906, 236] width 242 height 12
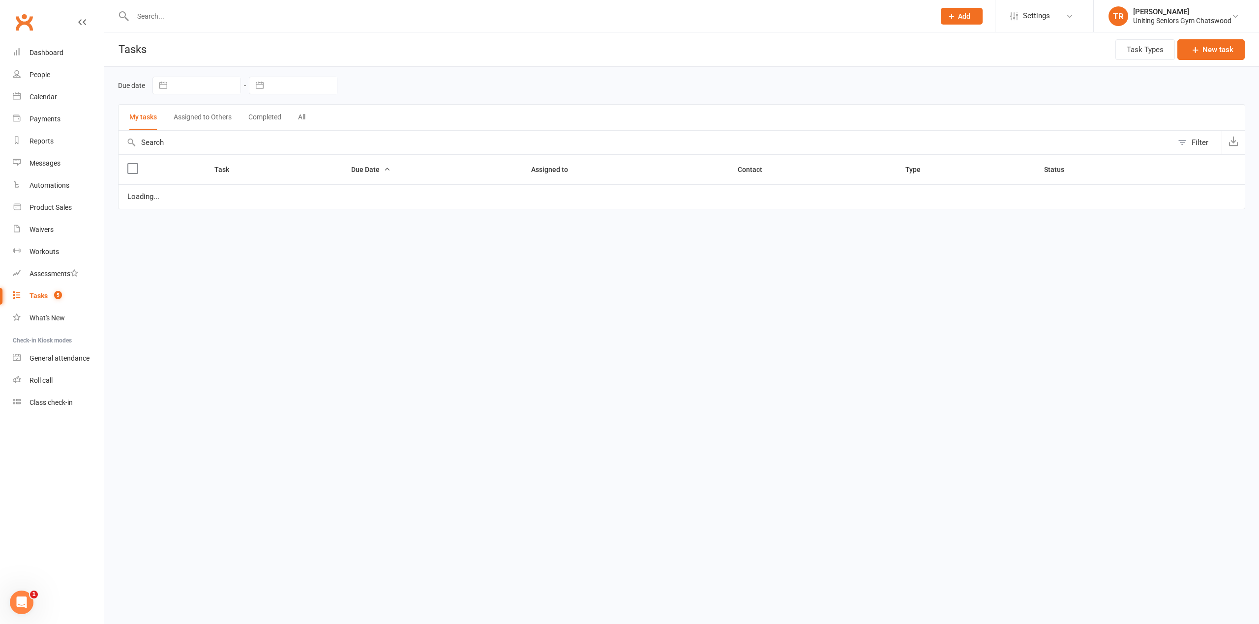
select select "started"
